Goal: Task Accomplishment & Management: Use online tool/utility

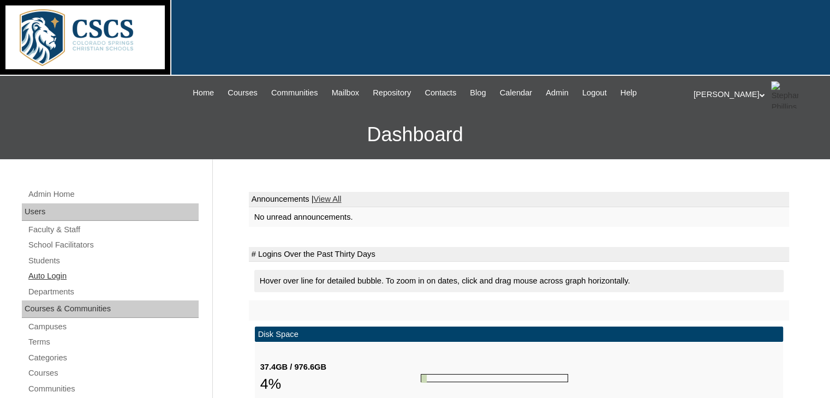
click at [42, 274] on link "Auto Login" at bounding box center [112, 277] width 171 height 14
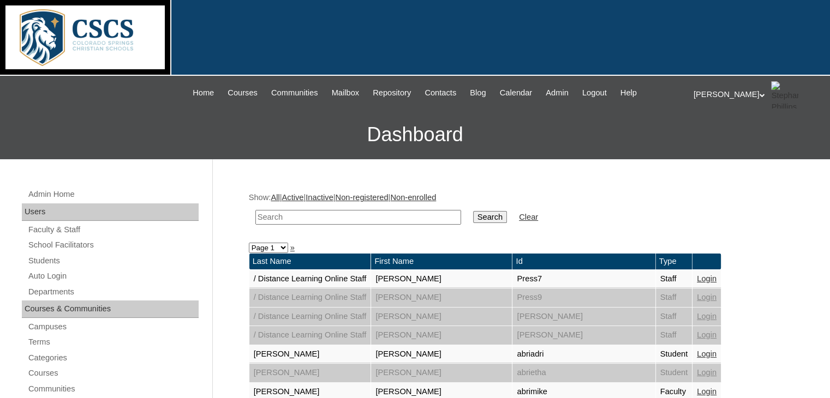
click at [350, 218] on input "text" at bounding box center [358, 217] width 206 height 15
type input "garen"
click at [473, 211] on input "Search" at bounding box center [490, 217] width 34 height 12
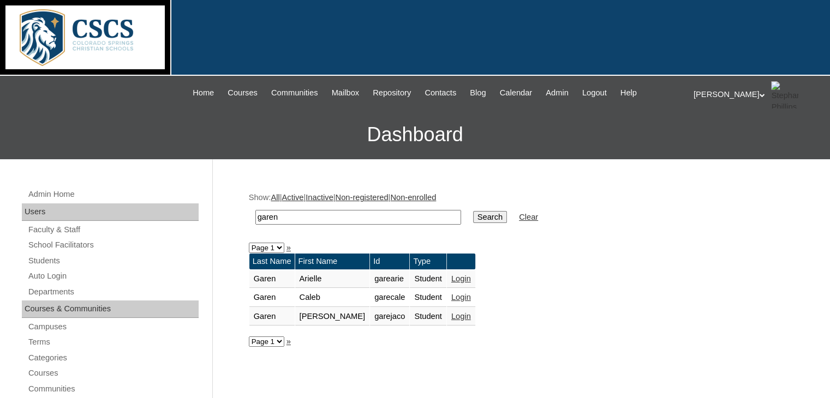
click at [451, 317] on link "Login" at bounding box center [461, 316] width 20 height 9
